Goal: Task Accomplishment & Management: Use online tool/utility

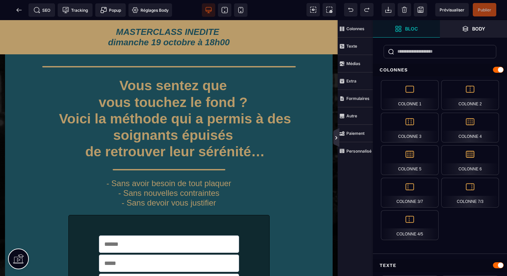
click at [337, 139] on icon at bounding box center [335, 137] width 5 height 5
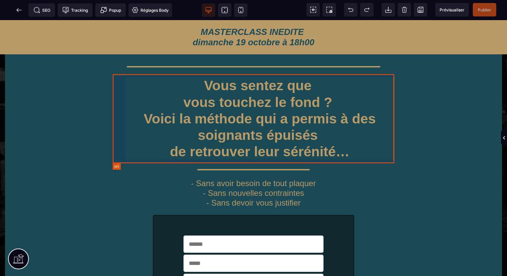
click at [357, 103] on h1 "Vous sentez que vous touchez le fond ? Voici la méthode qui a permis à des soig…" at bounding box center [254, 118] width 282 height 89
select select "***"
select select
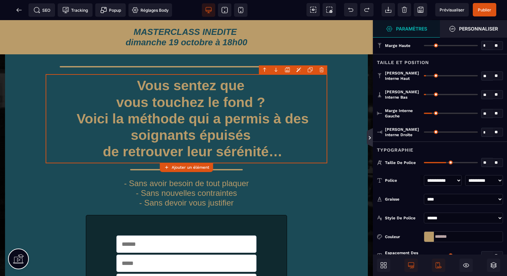
click at [372, 139] on icon at bounding box center [370, 137] width 6 height 19
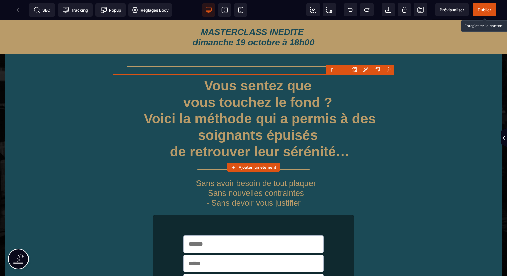
click at [483, 9] on span "Publier" at bounding box center [484, 9] width 13 height 5
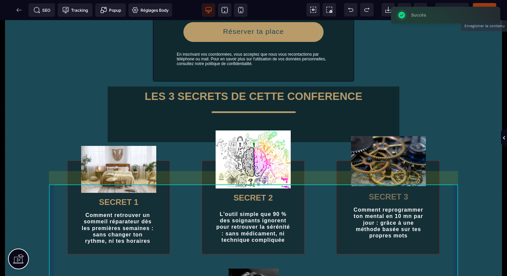
scroll to position [374, 0]
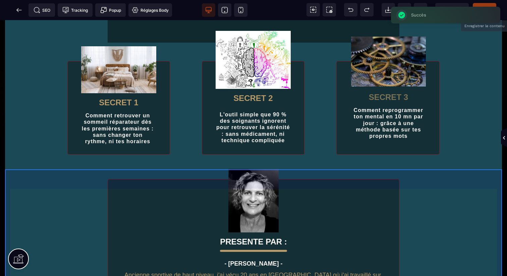
click at [443, 217] on div "PRESENTE PAR : - [PERSON_NAME] - Ancienne sportive de haut niveau, j'ai vécu 20…" at bounding box center [253, 274] width 497 height 229
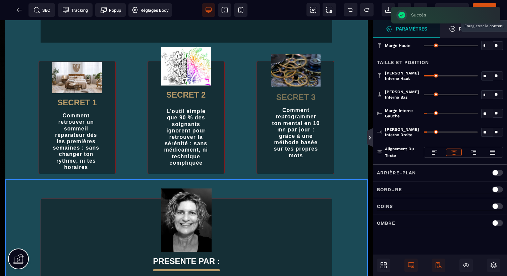
click at [370, 141] on icon at bounding box center [370, 137] width 6 height 19
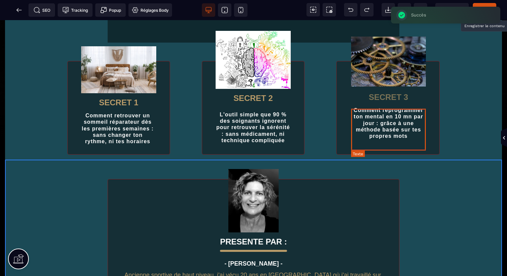
scroll to position [0, 0]
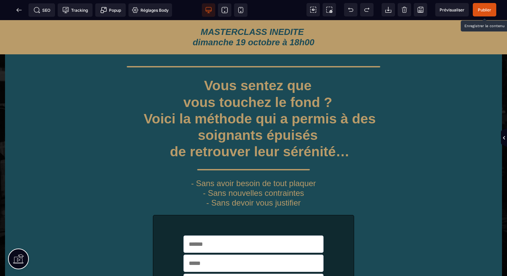
click at [482, 3] on span "Publier" at bounding box center [484, 9] width 23 height 13
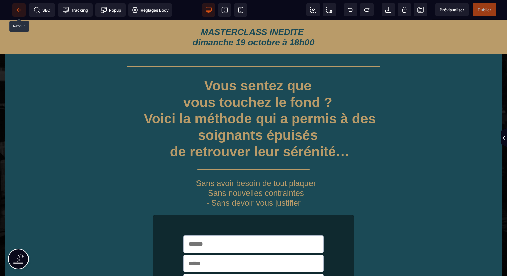
click at [16, 9] on icon at bounding box center [19, 10] width 7 height 7
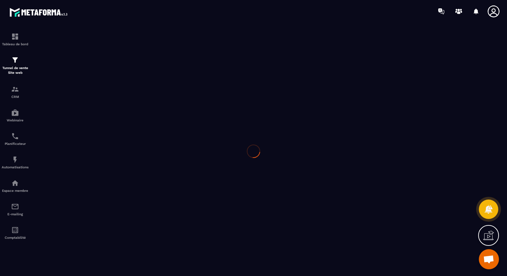
click at [16, 9] on img at bounding box center [39, 12] width 60 height 12
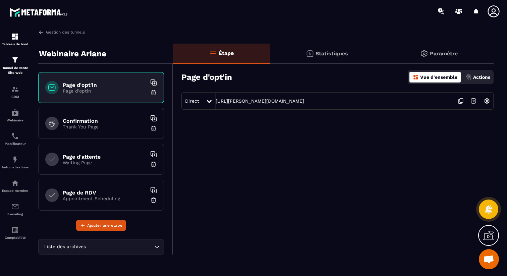
click at [99, 93] on p "Page d'optin" at bounding box center [105, 90] width 84 height 5
click at [92, 114] on div "Confirmation Thank You Page" at bounding box center [101, 123] width 126 height 31
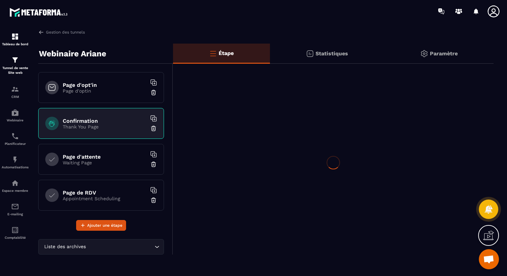
click at [102, 85] on h6 "Page d'opt'in" at bounding box center [105, 85] width 84 height 6
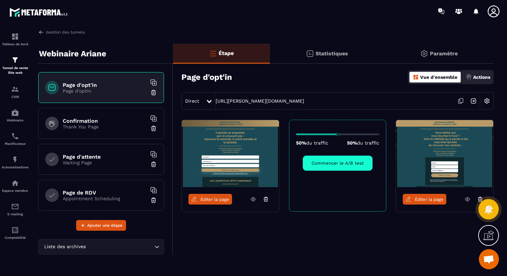
click at [491, 212] on icon at bounding box center [488, 208] width 8 height 9
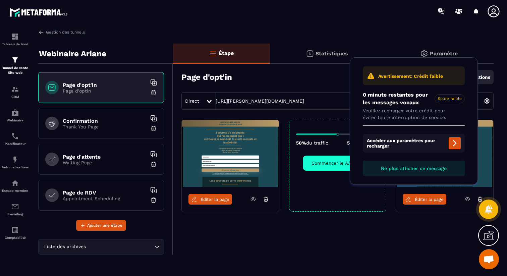
click at [433, 171] on button "Ne plus afficher ce message" at bounding box center [414, 168] width 102 height 15
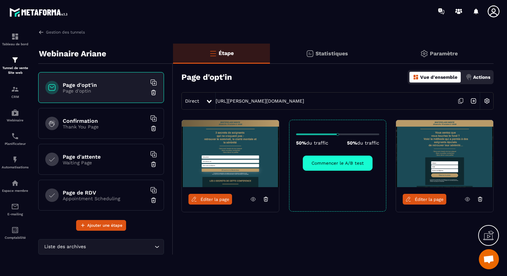
click at [105, 131] on div "Confirmation Thank You Page" at bounding box center [101, 123] width 126 height 31
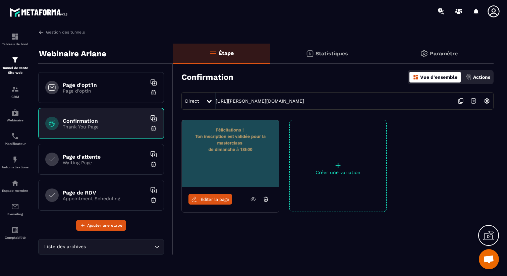
click at [103, 154] on h6 "Page d'attente" at bounding box center [105, 157] width 84 height 6
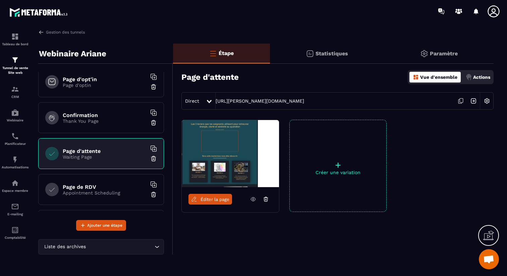
scroll to position [6, 0]
click at [201, 197] on span "Éditer la page" at bounding box center [214, 199] width 29 height 5
